Goal: Check status: Check status

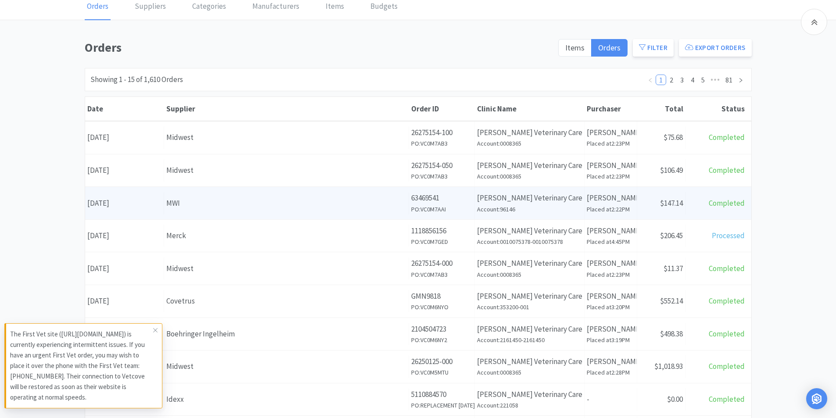
scroll to position [132, 0]
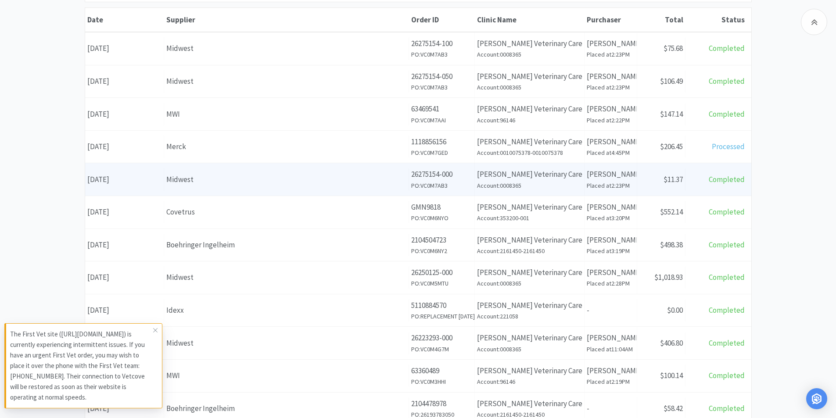
click at [118, 180] on div "Date [DATE]" at bounding box center [124, 180] width 79 height 22
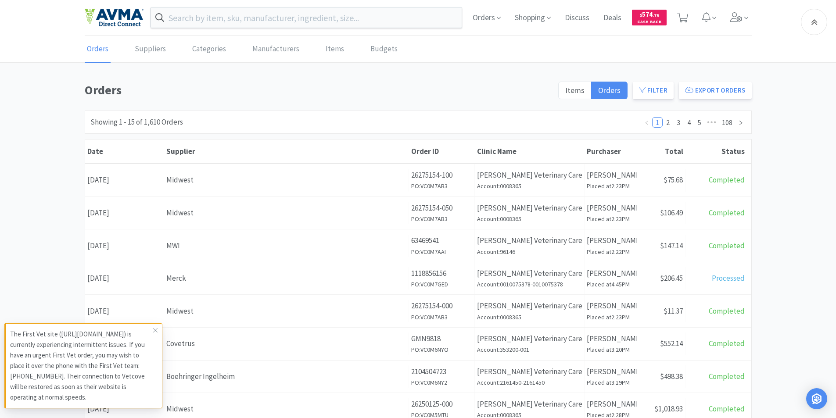
scroll to position [132, 0]
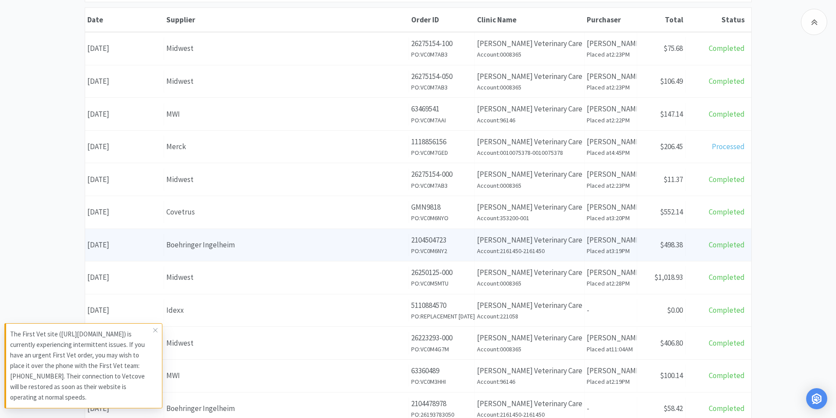
click at [137, 246] on div "Date [DATE]" at bounding box center [124, 245] width 79 height 22
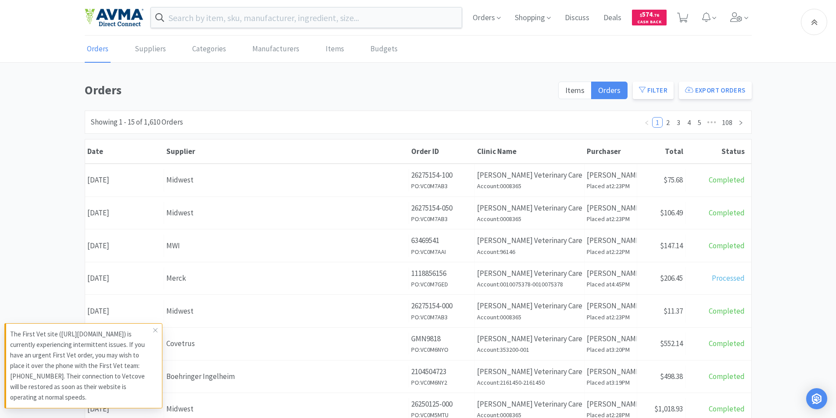
scroll to position [132, 0]
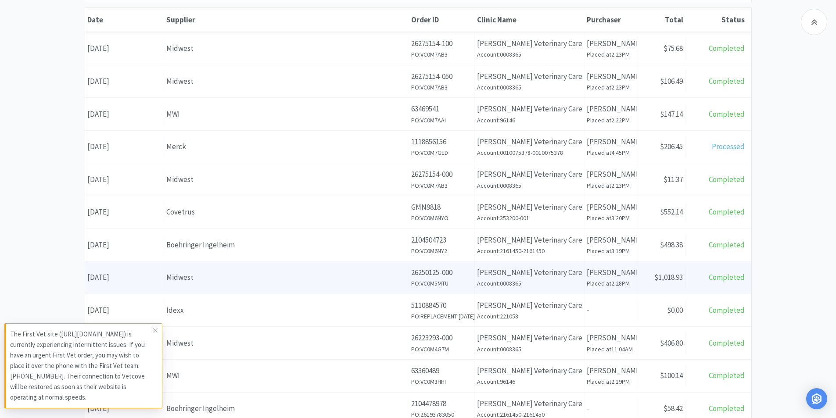
click at [136, 275] on div "Date [DATE]" at bounding box center [124, 278] width 79 height 22
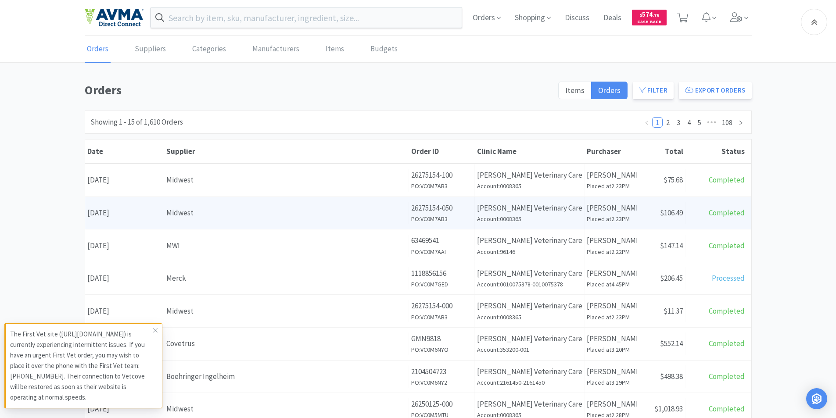
scroll to position [132, 0]
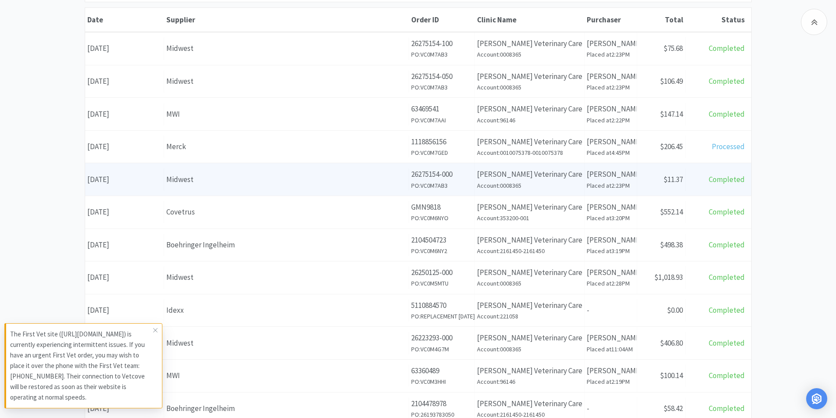
click at [128, 180] on div "Date [DATE]" at bounding box center [124, 180] width 79 height 22
